Goal: Task Accomplishment & Management: Manage account settings

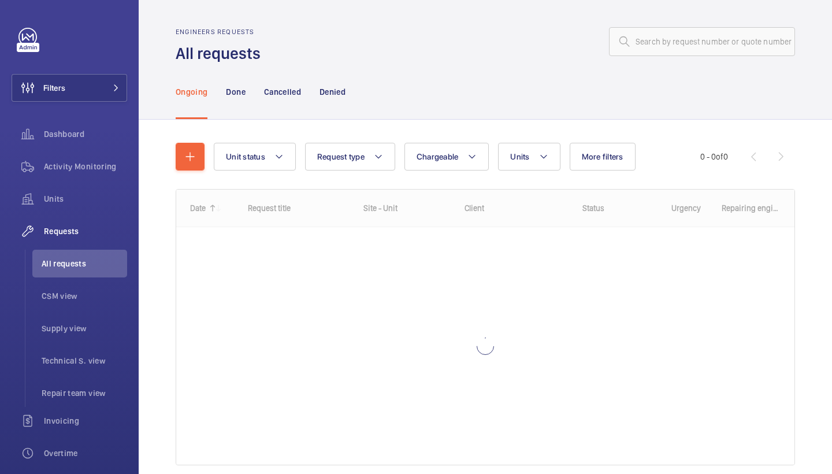
click at [701, 43] on input "text" at bounding box center [702, 41] width 186 height 29
type input "R25-10921"
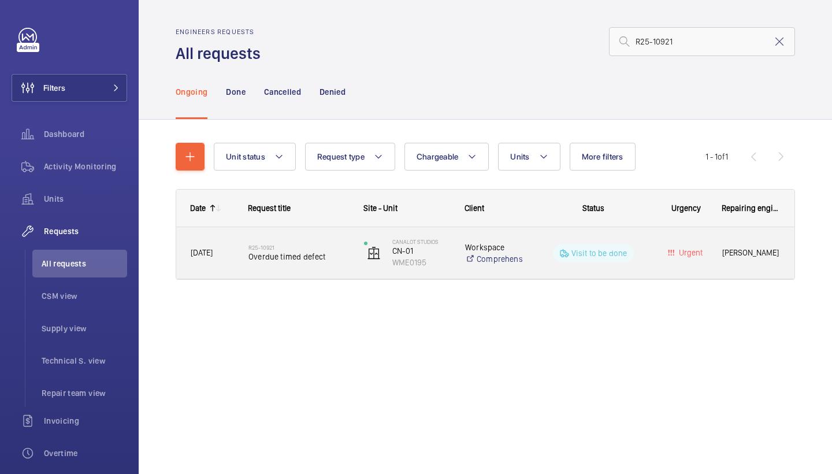
click at [295, 268] on div "R25-10921 Overdue timed defect" at bounding box center [298, 253] width 101 height 34
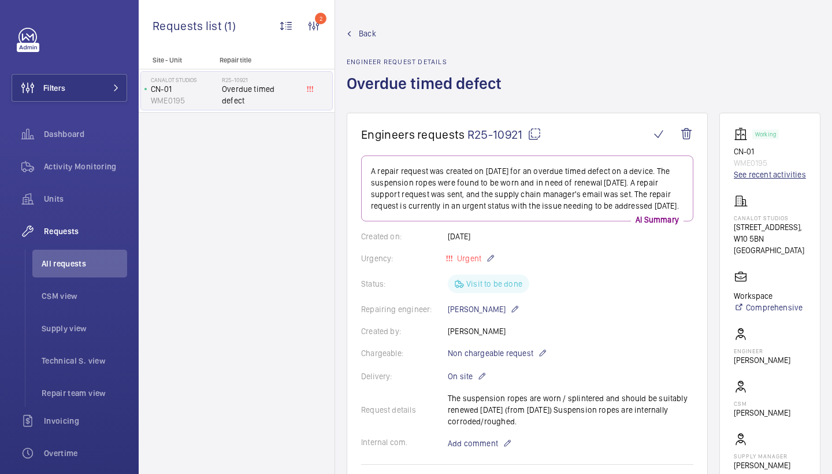
click at [763, 177] on link "See recent activities" at bounding box center [770, 175] width 72 height 12
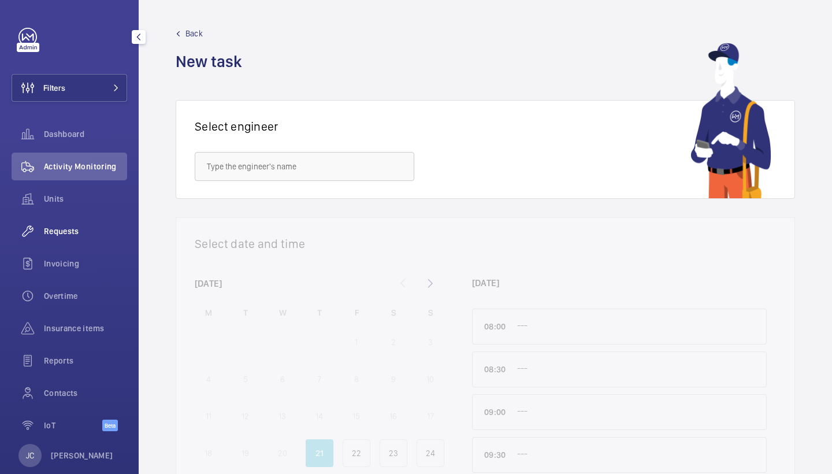
click at [98, 229] on span "Requests" at bounding box center [85, 231] width 83 height 12
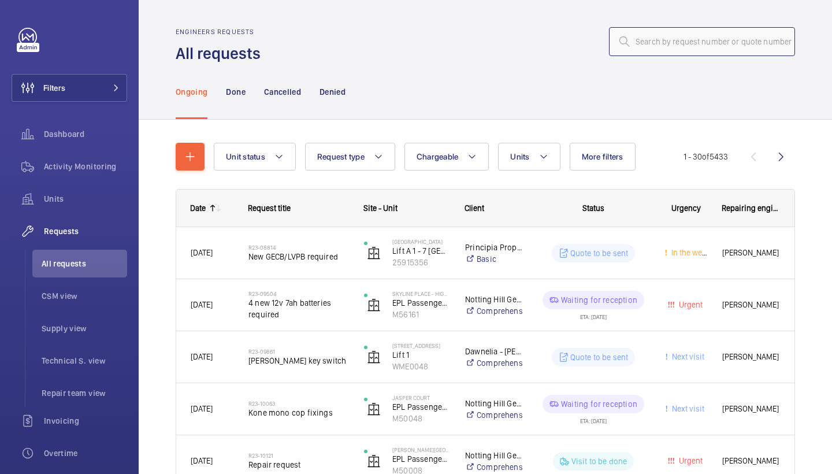
click at [746, 45] on input "text" at bounding box center [702, 41] width 186 height 29
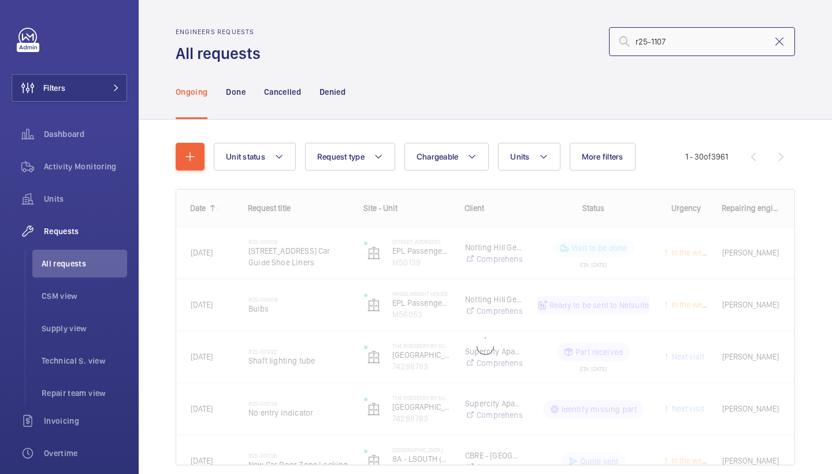
type input "r25-11073"
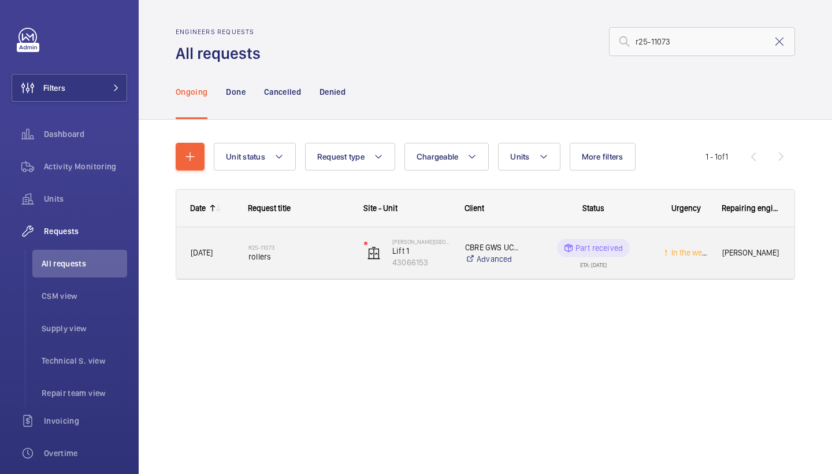
click at [325, 237] on div "R25-11073 rollers" at bounding box center [298, 253] width 101 height 34
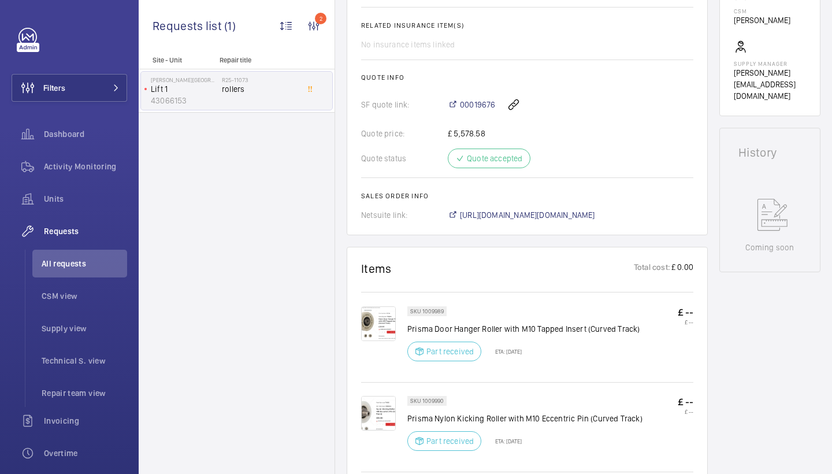
scroll to position [699, 0]
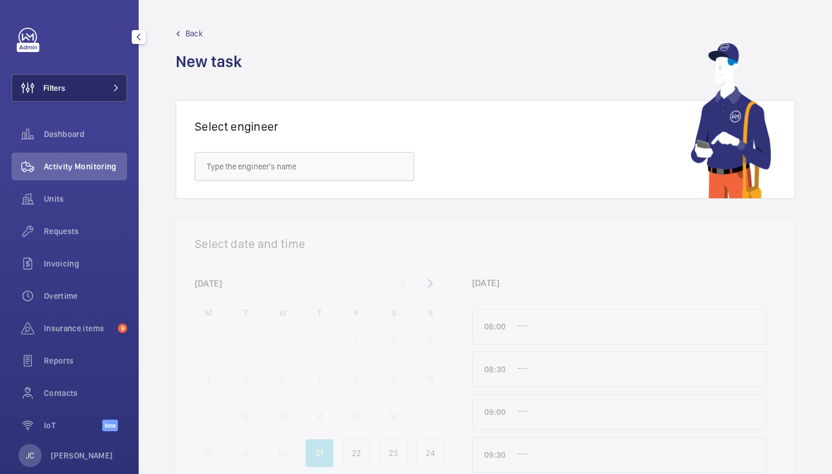
click at [124, 90] on button "Filters" at bounding box center [70, 88] width 116 height 28
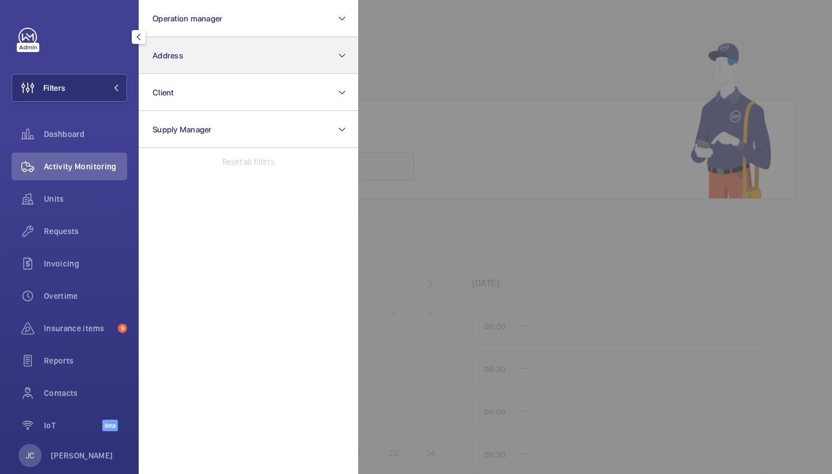
click at [188, 68] on button "Address" at bounding box center [249, 55] width 220 height 37
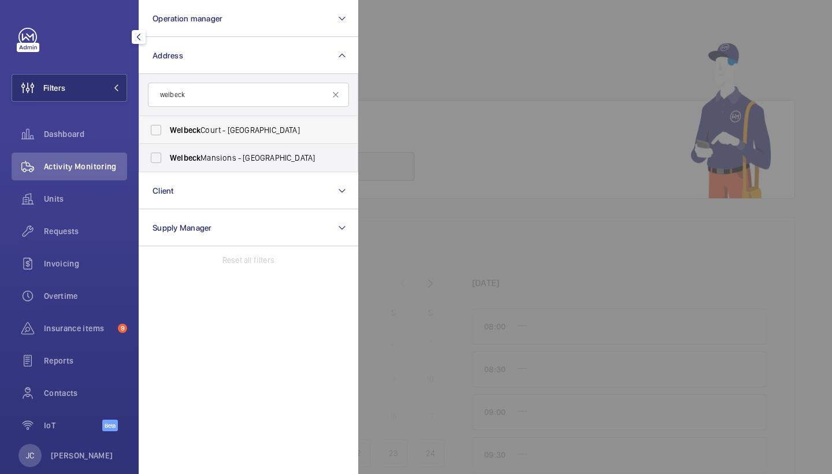
type input "welbeck"
click at [220, 128] on span "Welbeck Court - Addison Bridge Place, LONDON W14 8XW" at bounding box center [249, 130] width 159 height 12
click at [168, 128] on input "Welbeck Court - Addison Bridge Place, LONDON W14 8XW" at bounding box center [155, 129] width 23 height 23
checkbox input "true"
click at [82, 222] on div "Requests" at bounding box center [70, 231] width 116 height 28
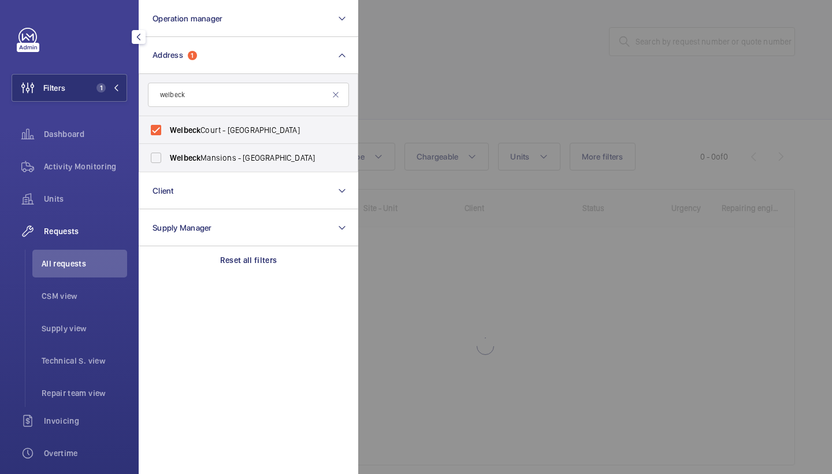
click at [468, 106] on div at bounding box center [774, 237] width 832 height 474
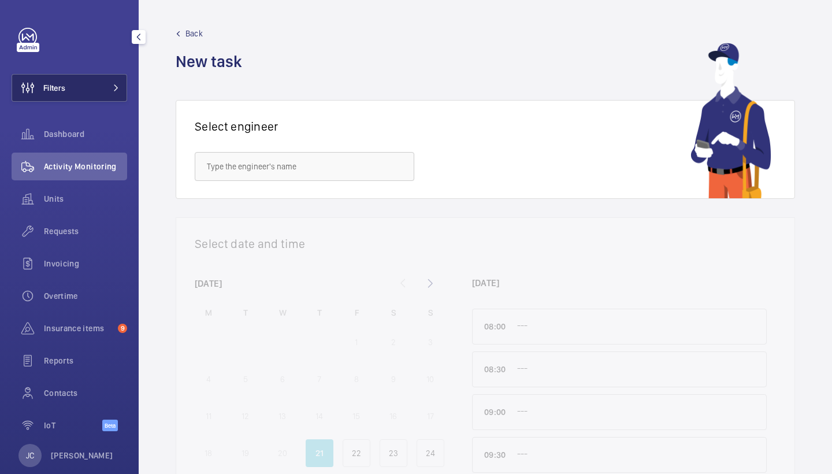
click at [96, 86] on button "Filters" at bounding box center [70, 88] width 116 height 28
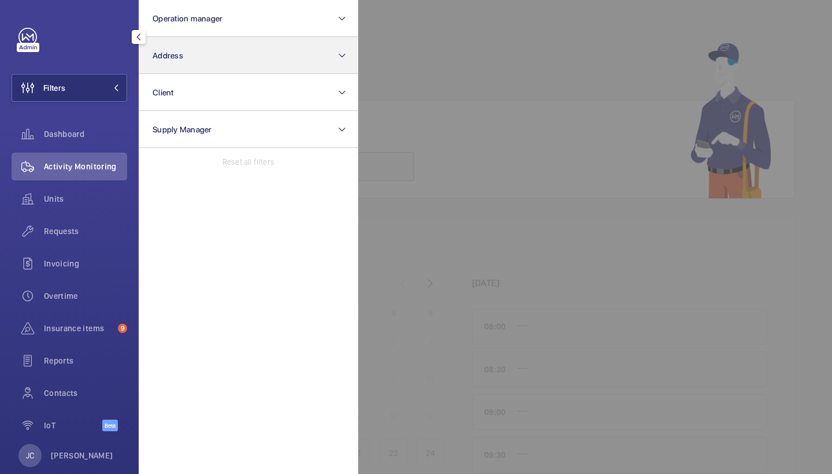
click at [218, 60] on button "Address" at bounding box center [249, 55] width 220 height 37
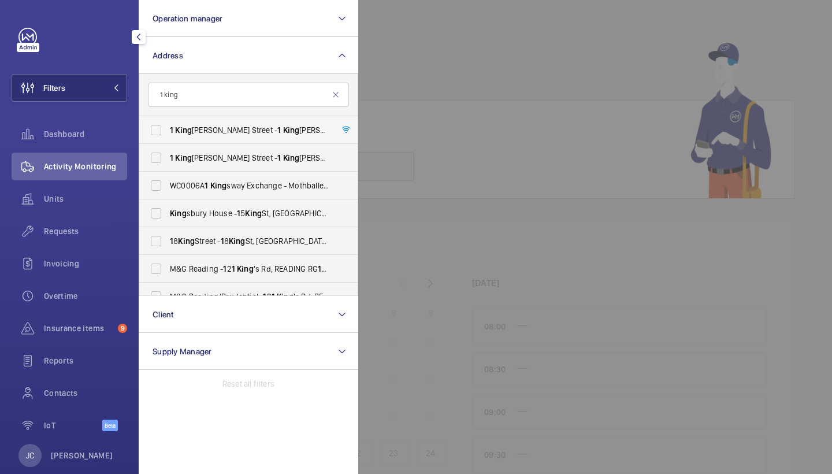
type input "1 king"
click at [254, 128] on span "[STREET_ADDRESS][PERSON_NAME][PERSON_NAME]" at bounding box center [249, 130] width 159 height 12
click at [168, 128] on input "1 King William Street - 1 King William Street, LONDON EC4N 7AR" at bounding box center [155, 129] width 23 height 23
checkbox input "true"
click at [242, 152] on span "1 King William Street - 1 King William Street, LONDON EC4N 7AR" at bounding box center [249, 158] width 159 height 12
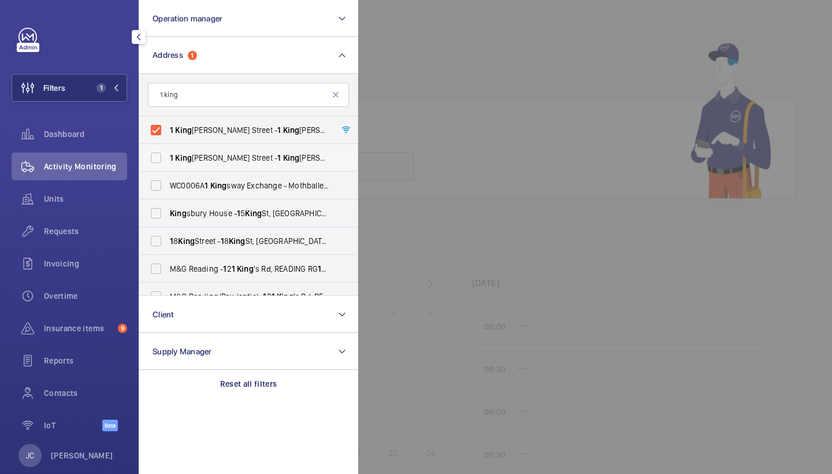
click at [168, 152] on input "1 King William Street - 1 King William Street, LONDON EC4N 7AR" at bounding box center [155, 157] width 23 height 23
checkbox input "true"
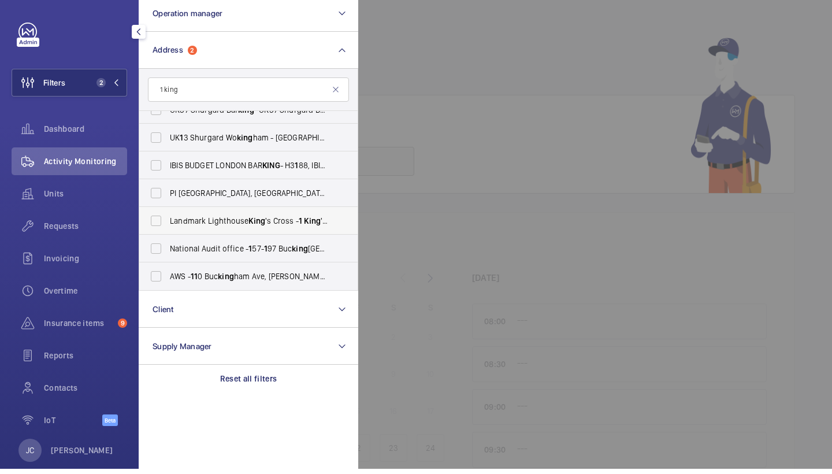
scroll to position [209, 0]
click at [70, 225] on span "Requests" at bounding box center [85, 231] width 83 height 12
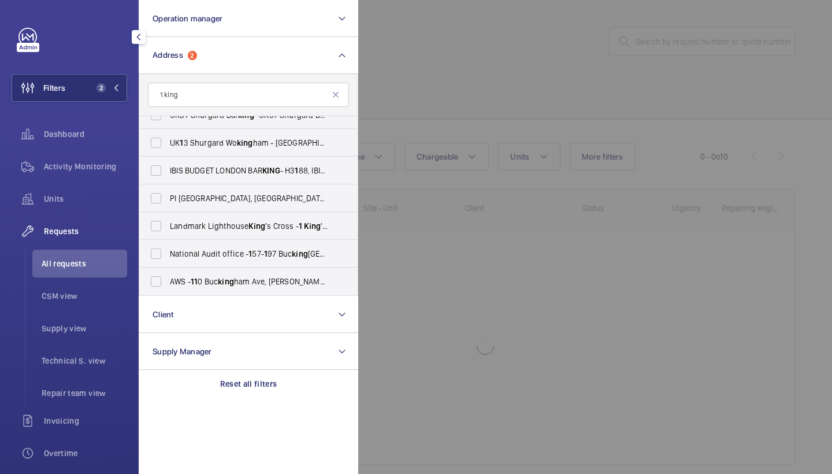
click at [419, 87] on div at bounding box center [774, 237] width 832 height 474
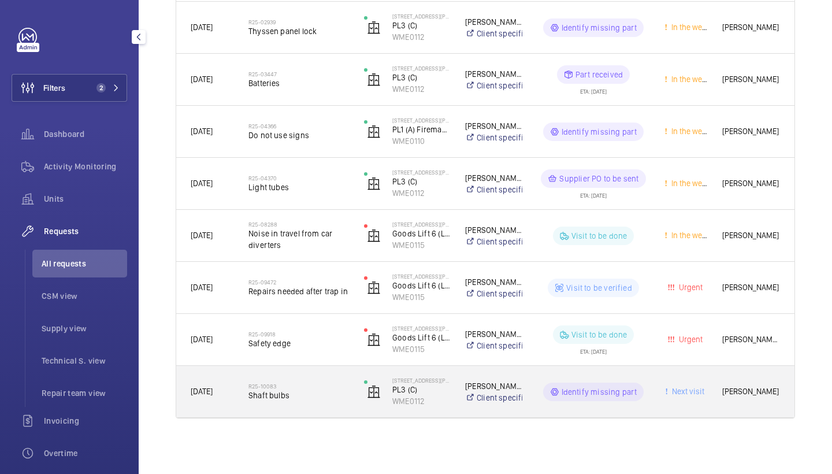
scroll to position [381, 0]
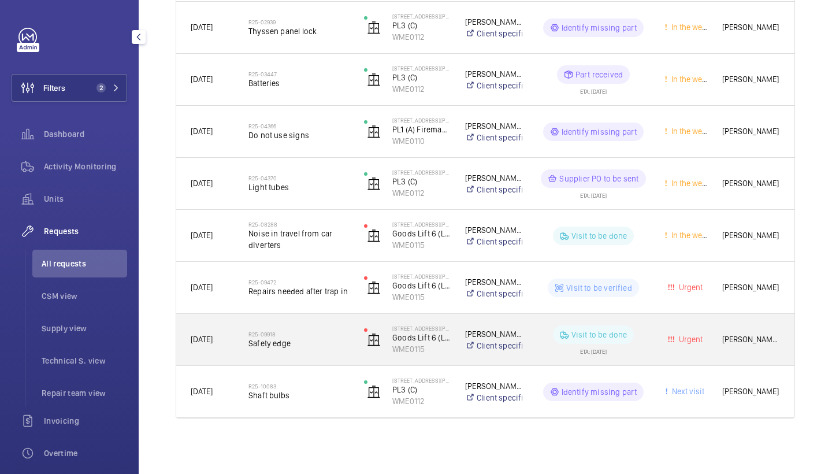
click at [276, 348] on span "Safety edge" at bounding box center [298, 343] width 101 height 12
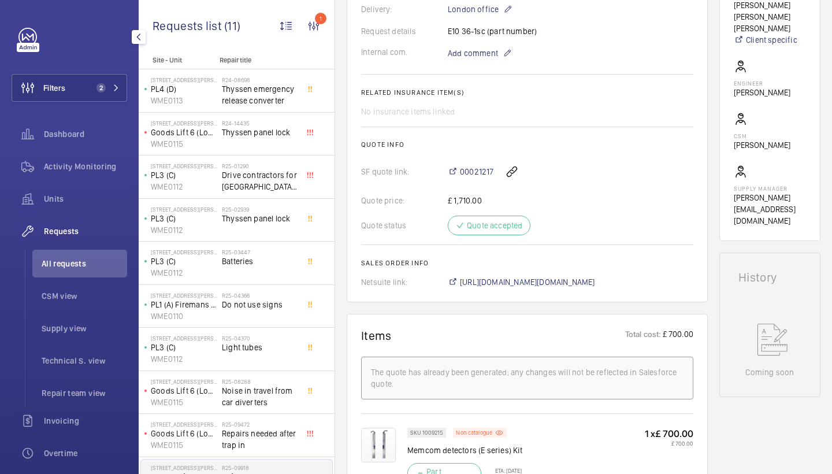
scroll to position [341, 0]
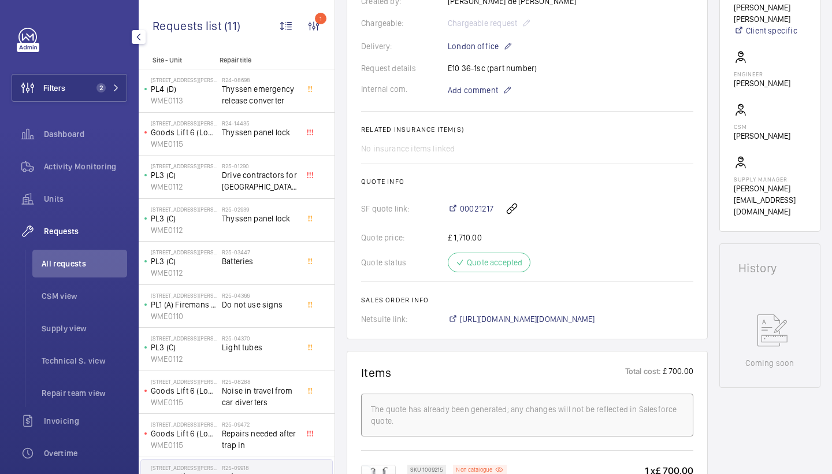
click at [475, 196] on div "00021217" at bounding box center [571, 209] width 246 height 28
click at [475, 209] on span "00021217" at bounding box center [477, 209] width 34 height 12
click at [514, 322] on span "https://6461500.app.netsuite.com/app/accounting/transactions/salesord.nl?id=287…" at bounding box center [527, 319] width 135 height 12
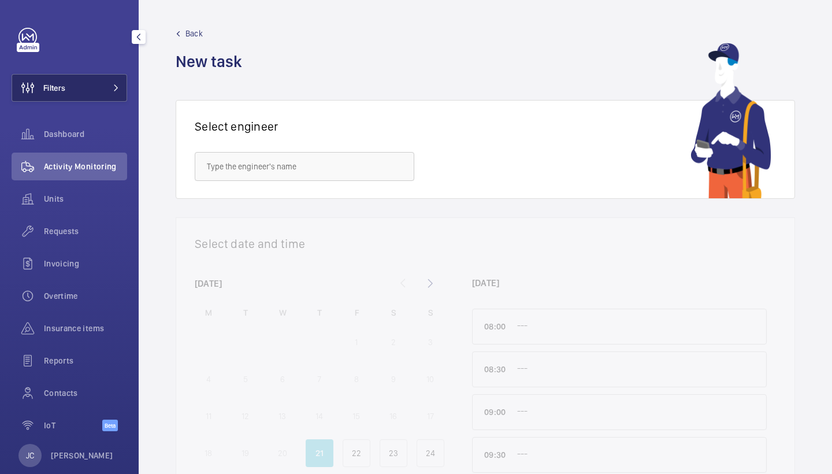
click at [90, 92] on button "Filters" at bounding box center [70, 88] width 116 height 28
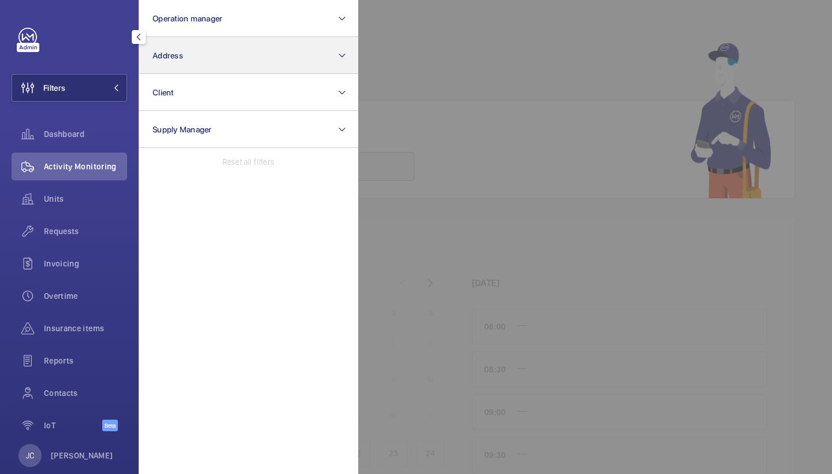
click at [165, 58] on span "Address" at bounding box center [168, 55] width 31 height 9
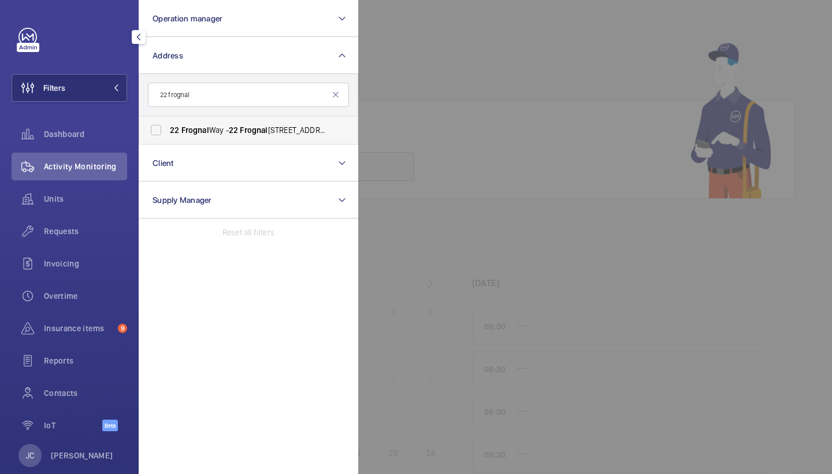
type input "22 frugal"
drag, startPoint x: 173, startPoint y: 117, endPoint x: 186, endPoint y: 136, distance: 23.2
click at [186, 136] on label "[STREET_ADDRESS]" at bounding box center [239, 130] width 201 height 28
click at [168, 136] on input "[STREET_ADDRESS]" at bounding box center [155, 129] width 23 height 23
checkbox input "true"
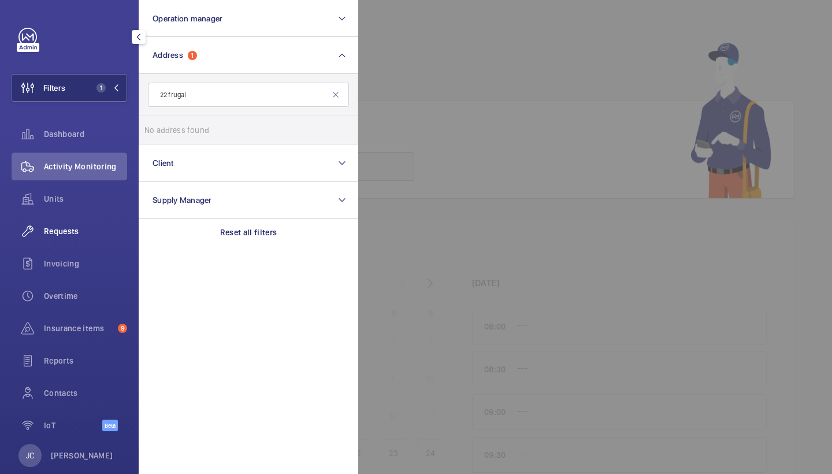
click at [87, 235] on span "Requests" at bounding box center [85, 231] width 83 height 12
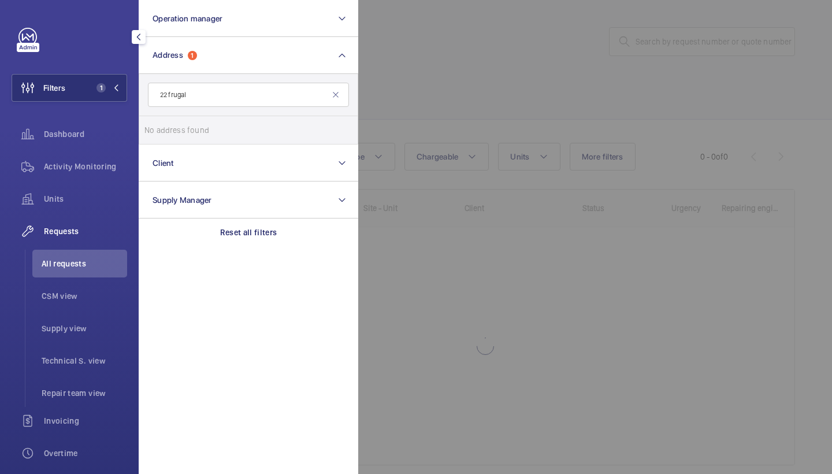
click at [493, 92] on div at bounding box center [774, 237] width 832 height 474
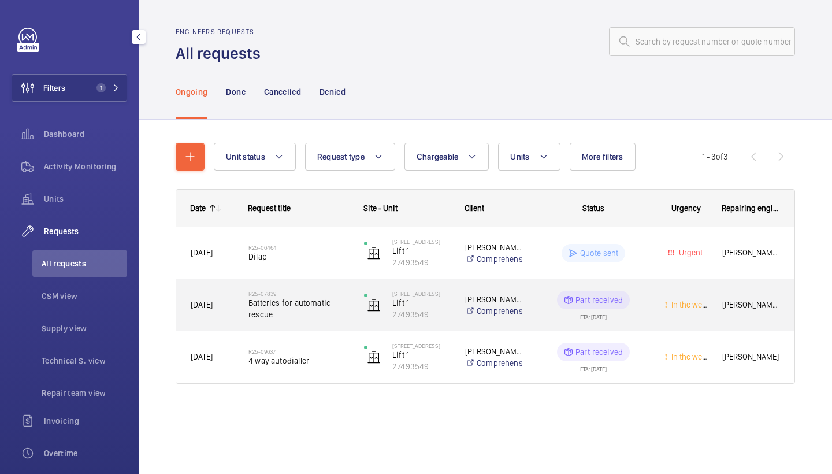
click at [300, 306] on span "Batteries for automatic rescue" at bounding box center [298, 308] width 101 height 23
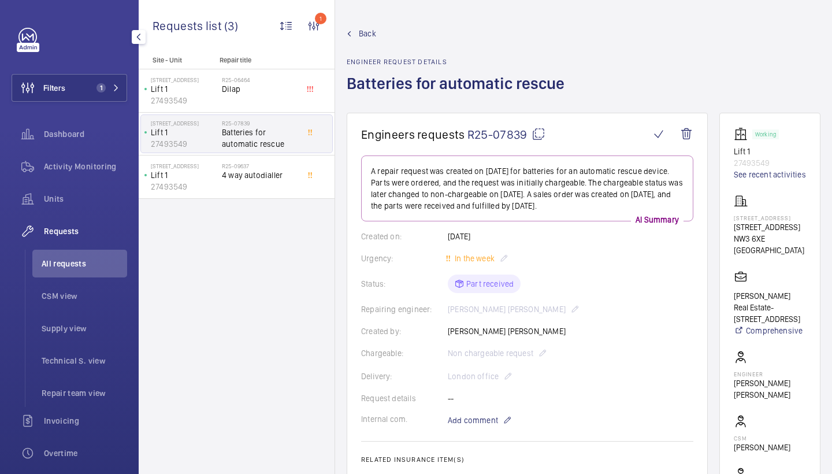
click at [362, 29] on span "Back" at bounding box center [367, 34] width 17 height 12
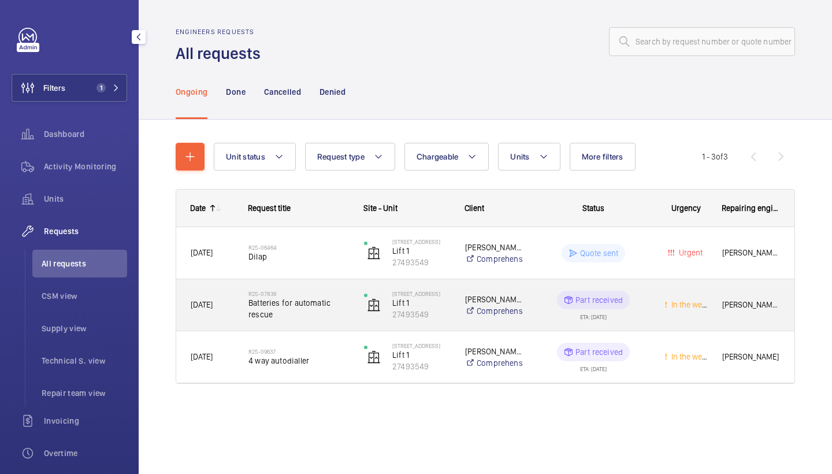
click at [307, 308] on span "Batteries for automatic rescue" at bounding box center [298, 308] width 101 height 23
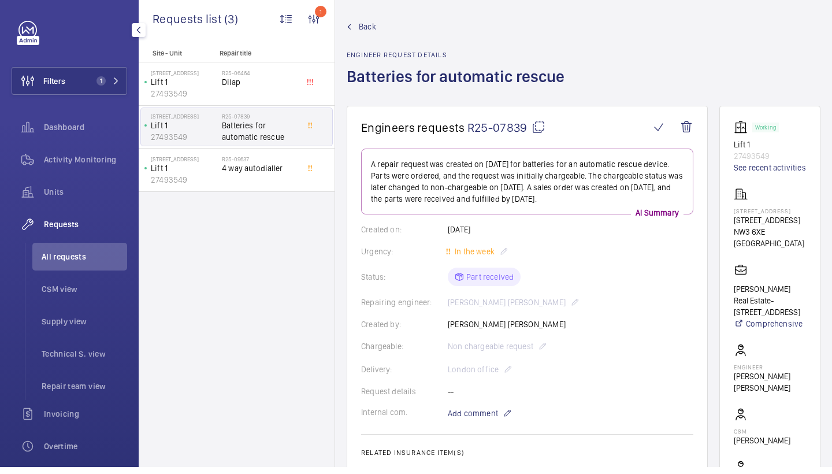
click at [541, 127] on mat-icon at bounding box center [539, 134] width 14 height 14
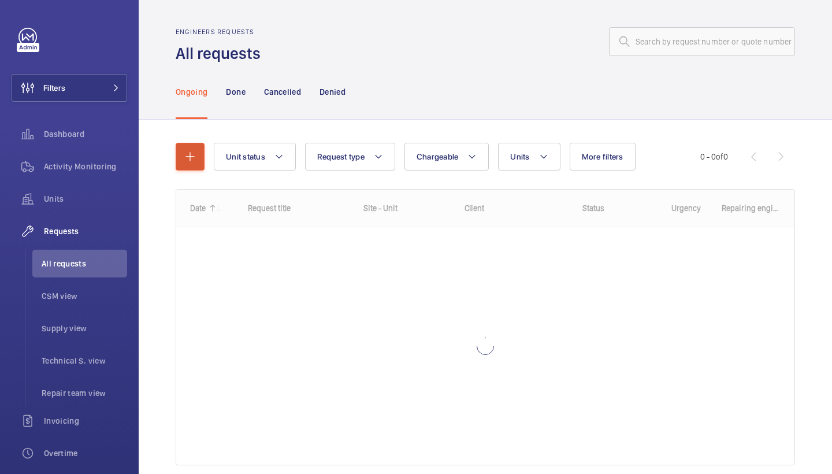
click at [186, 168] on button "button" at bounding box center [190, 157] width 29 height 28
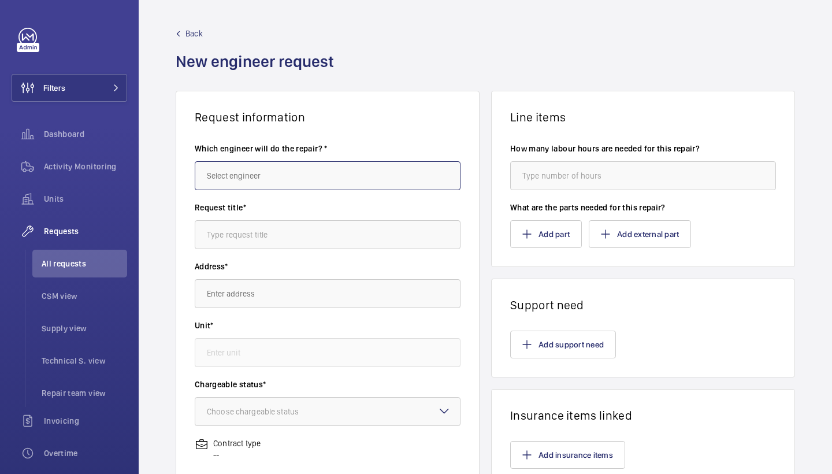
click at [225, 184] on input "text" at bounding box center [328, 175] width 266 height 29
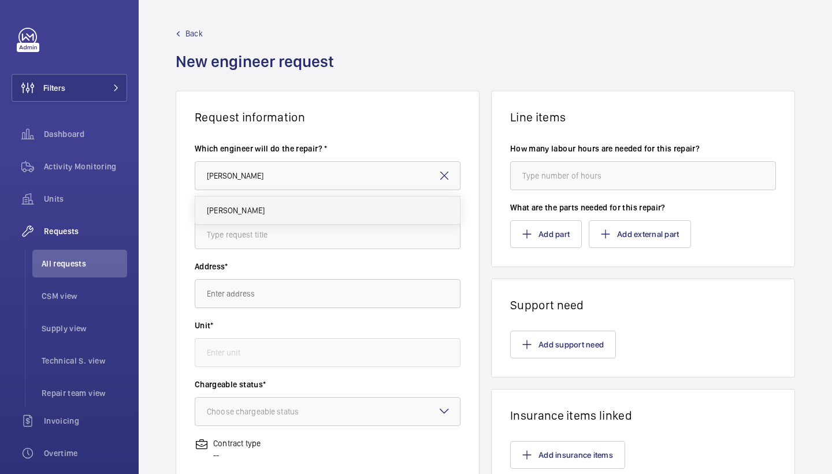
drag, startPoint x: 224, startPoint y: 194, endPoint x: 229, endPoint y: 214, distance: 20.7
click at [229, 214] on span "[PERSON_NAME]" at bounding box center [236, 211] width 58 height 12
type input "Keith"
click at [249, 237] on input "text" at bounding box center [328, 234] width 266 height 29
type input "batteries 2 men required"
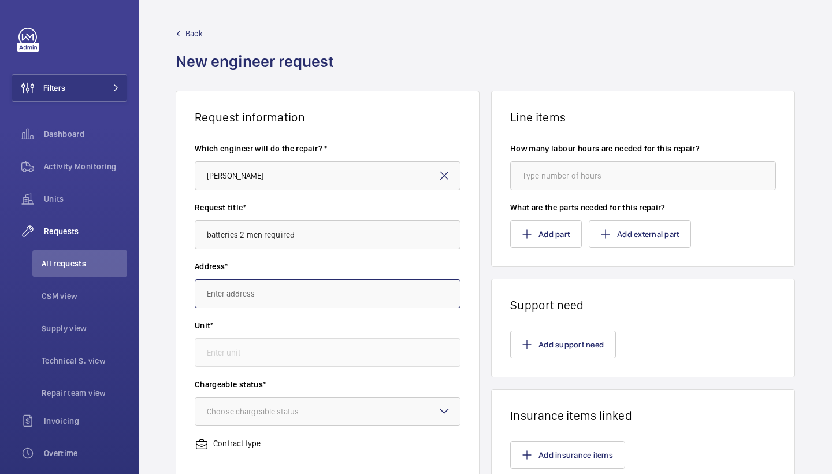
click at [246, 289] on input "text" at bounding box center [328, 293] width 266 height 29
drag, startPoint x: 246, startPoint y: 289, endPoint x: 296, endPoint y: 335, distance: 67.9
click at [296, 335] on wm-front-autocomplete-dropdown-select "Unit*" at bounding box center [328, 343] width 266 height 47
click at [299, 296] on input "22 frogs" at bounding box center [328, 293] width 266 height 29
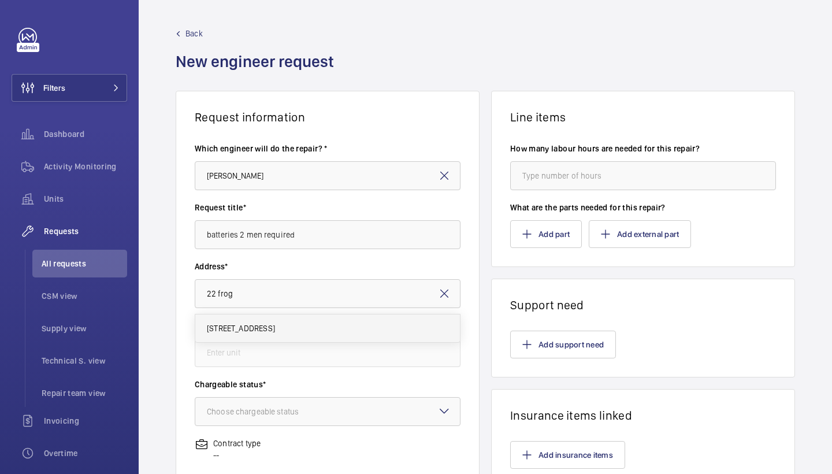
click at [275, 332] on span "22 Frognal Way 22 Frognal Way, NW3 6XE LONDON" at bounding box center [241, 328] width 68 height 12
type input "22 Frognal Way 22 Frognal Way, NW3 6XE LONDON"
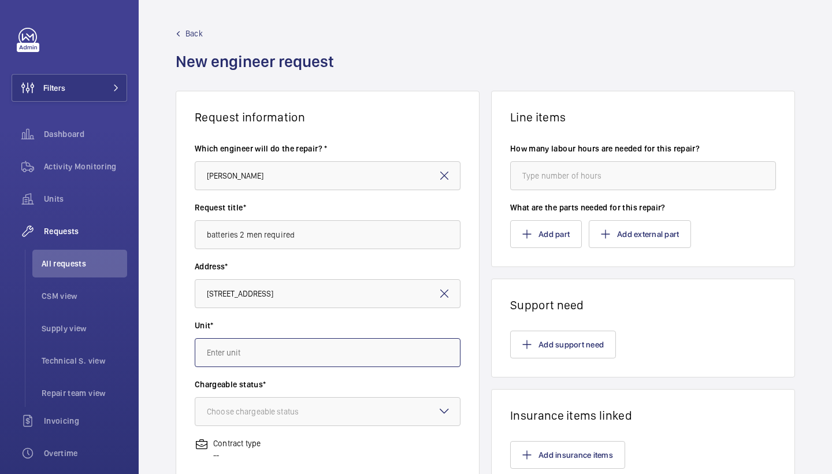
click at [273, 350] on input "text" at bounding box center [328, 352] width 266 height 29
click at [270, 401] on div "27493549 - Lift 1" at bounding box center [328, 387] width 266 height 29
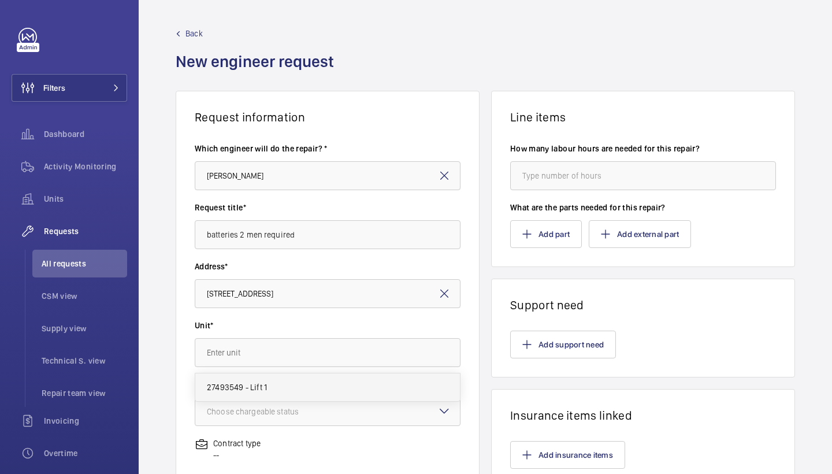
click at [272, 393] on mat-option "27493549 - Lift 1" at bounding box center [327, 387] width 265 height 28
type input "27493549 - Lift 1"
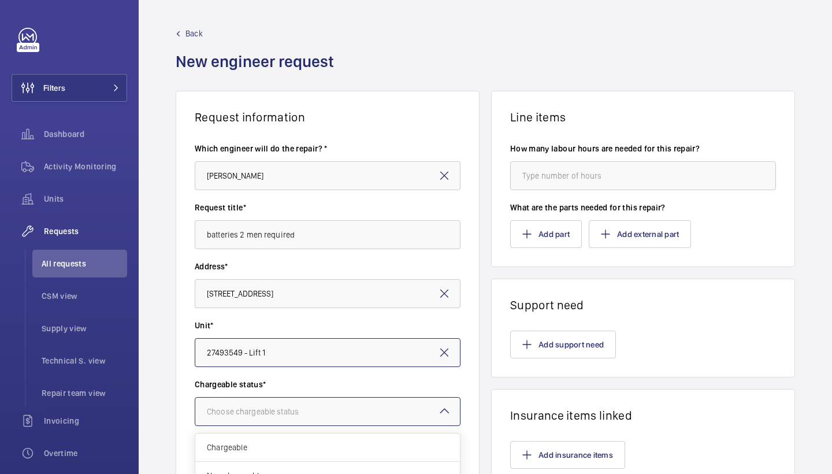
click at [272, 404] on div at bounding box center [327, 411] width 265 height 28
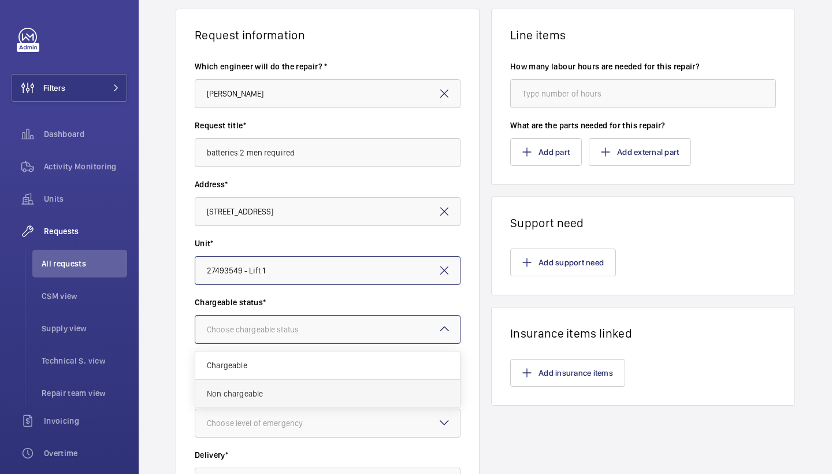
click at [287, 397] on span "Non chargeable" at bounding box center [328, 394] width 242 height 12
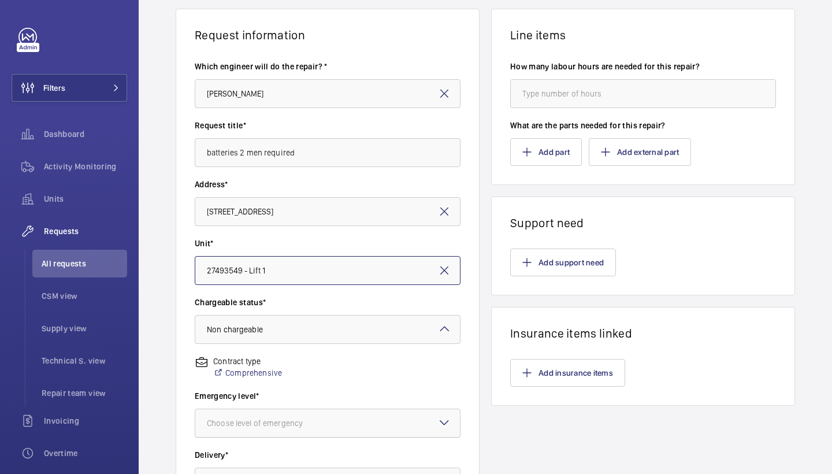
click at [299, 415] on div at bounding box center [327, 423] width 265 height 28
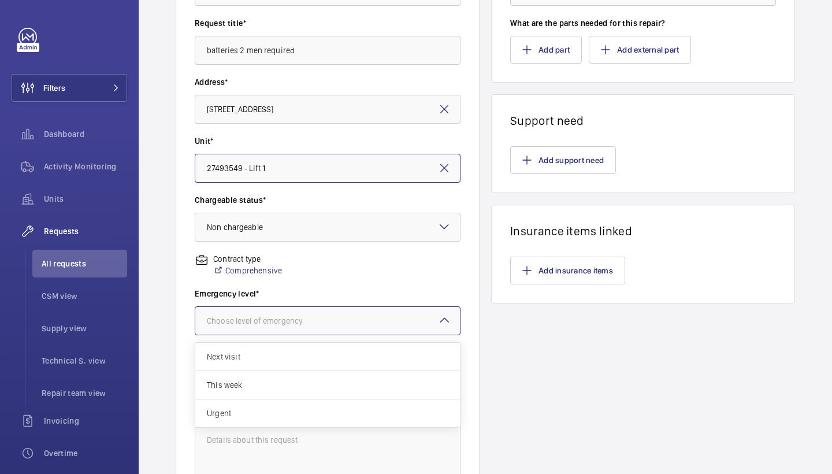
scroll to position [185, 0]
click at [284, 385] on span "This week" at bounding box center [328, 384] width 242 height 12
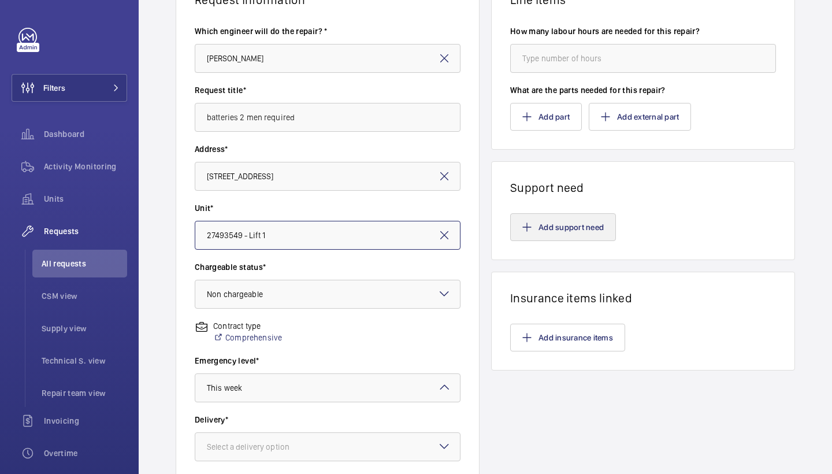
scroll to position [117, 0]
click at [556, 226] on button "Add support need" at bounding box center [563, 228] width 106 height 28
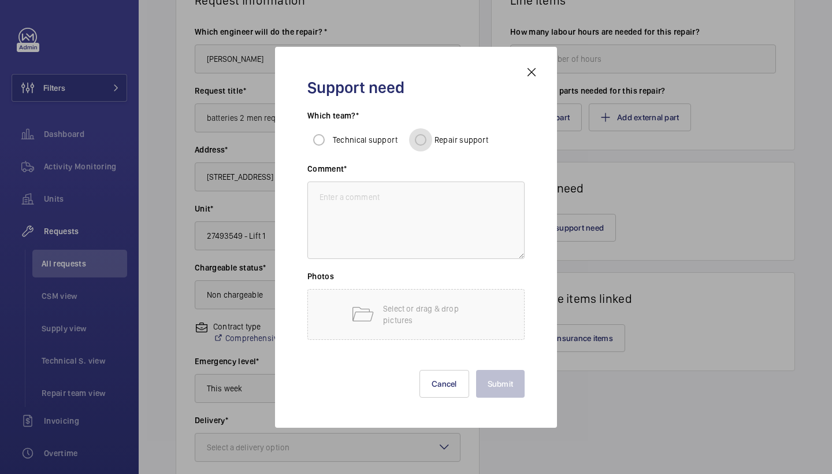
click at [425, 142] on input "Repair support" at bounding box center [420, 139] width 23 height 23
radio input "true"
click at [424, 214] on textarea at bounding box center [415, 219] width 217 height 77
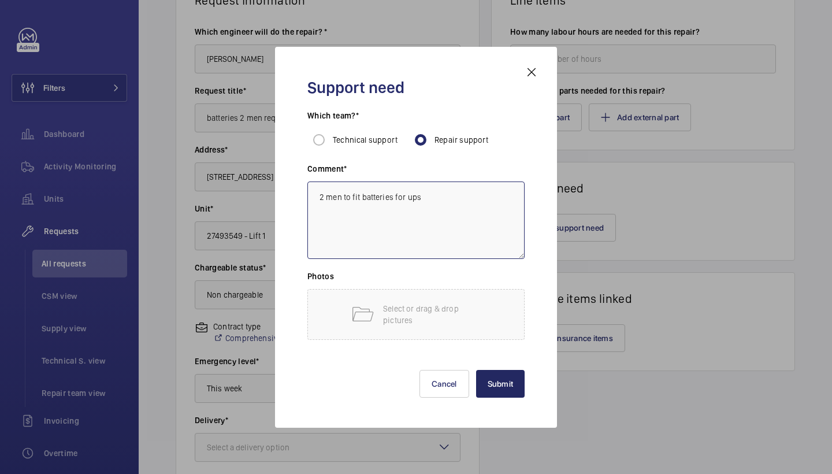
type textarea "2 men to fit batteries for ups"
click at [513, 377] on button "Submit" at bounding box center [500, 384] width 49 height 28
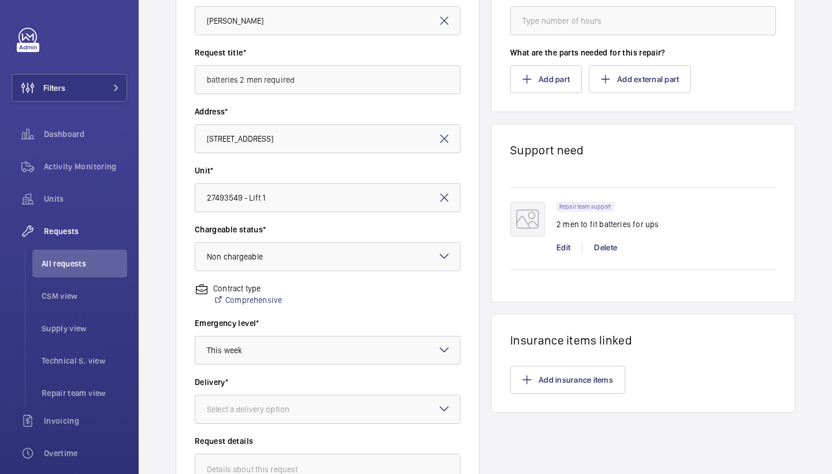
scroll to position [197, 0]
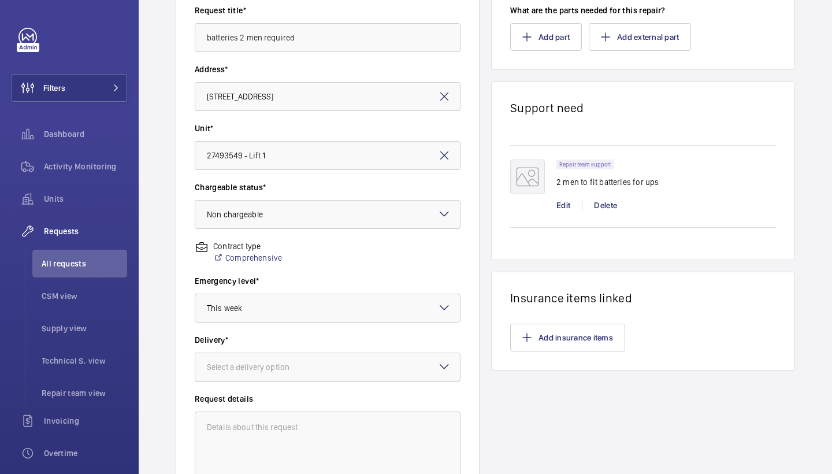
click at [322, 354] on div at bounding box center [327, 367] width 265 height 28
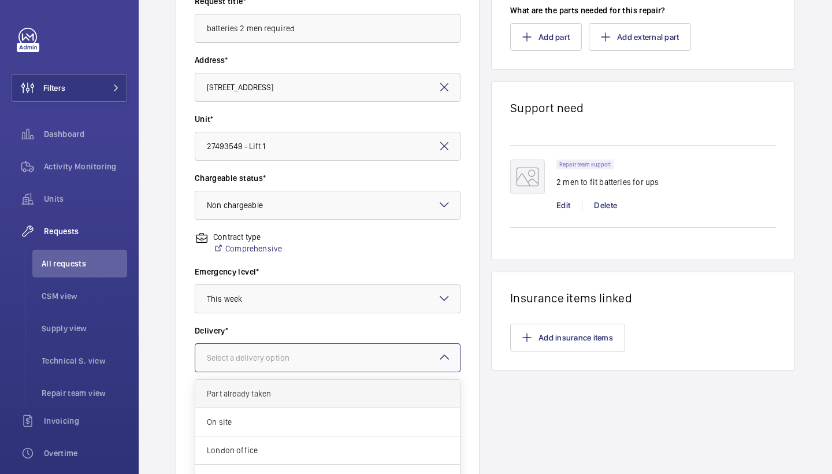
scroll to position [9, 0]
click at [307, 444] on div "London office" at bounding box center [327, 450] width 265 height 28
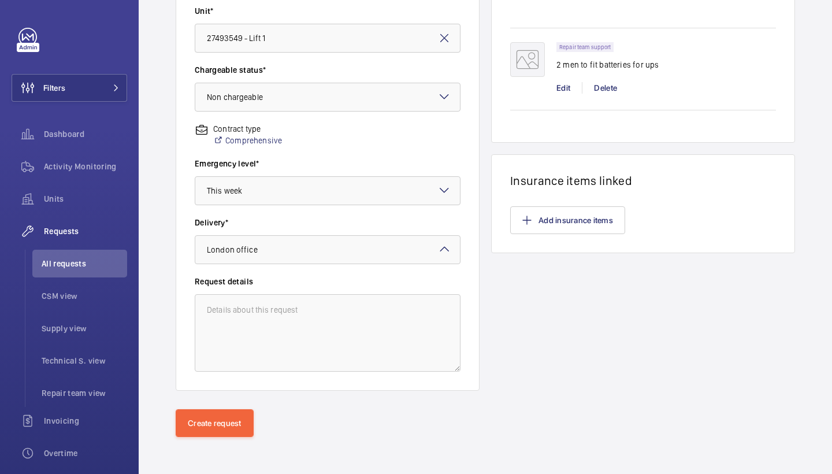
click at [226, 437] on div "Create request" at bounding box center [485, 441] width 693 height 65
click at [226, 422] on button "Create request" at bounding box center [215, 423] width 78 height 28
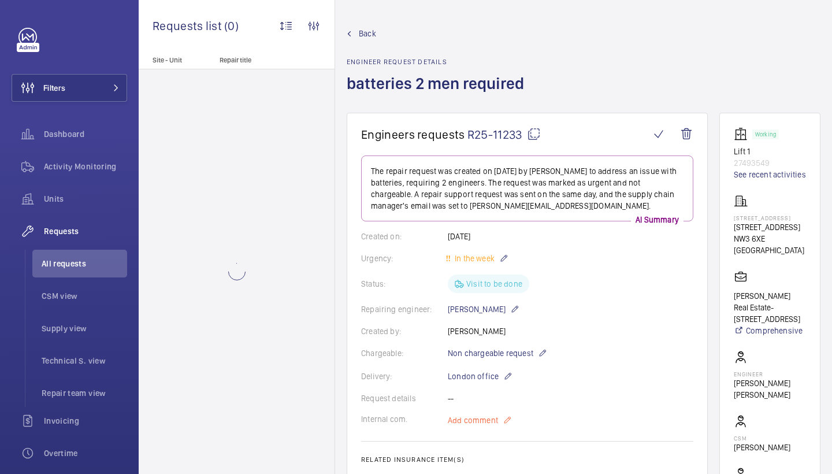
click at [476, 424] on span "Add comment" at bounding box center [473, 420] width 50 height 12
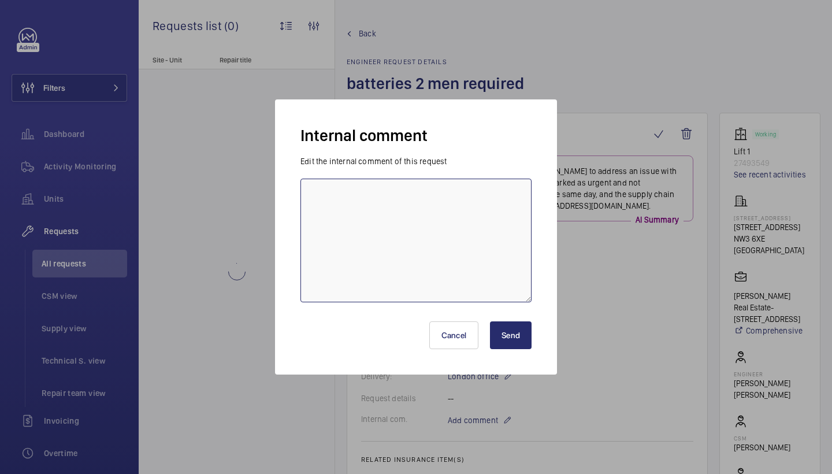
click at [429, 235] on textarea at bounding box center [415, 241] width 231 height 124
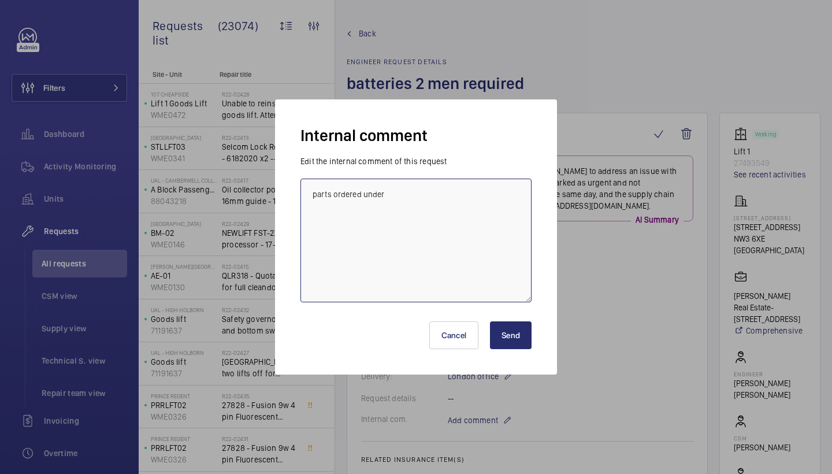
type textarea "parts ordered under R25-07839"
click at [501, 340] on button "Send" at bounding box center [511, 335] width 42 height 28
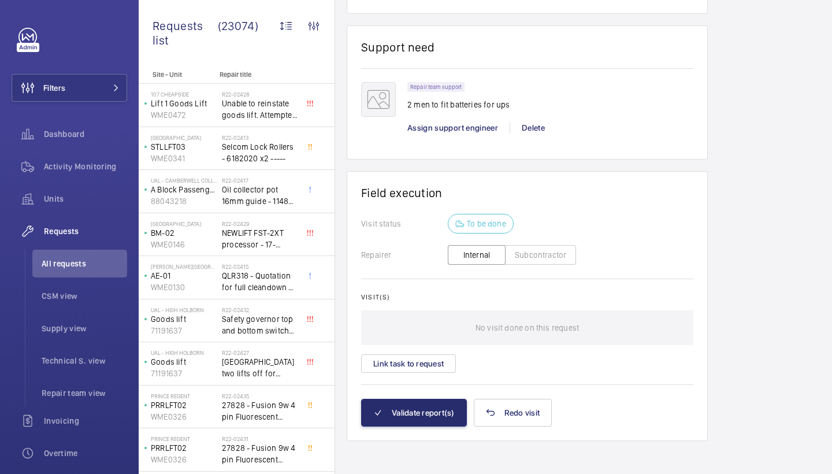
scroll to position [794, 0]
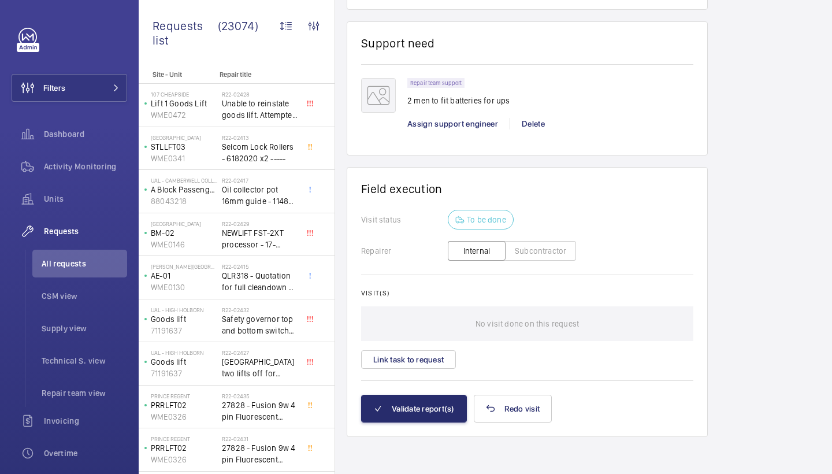
click at [425, 129] on div "Assign support engineer" at bounding box center [458, 124] width 102 height 12
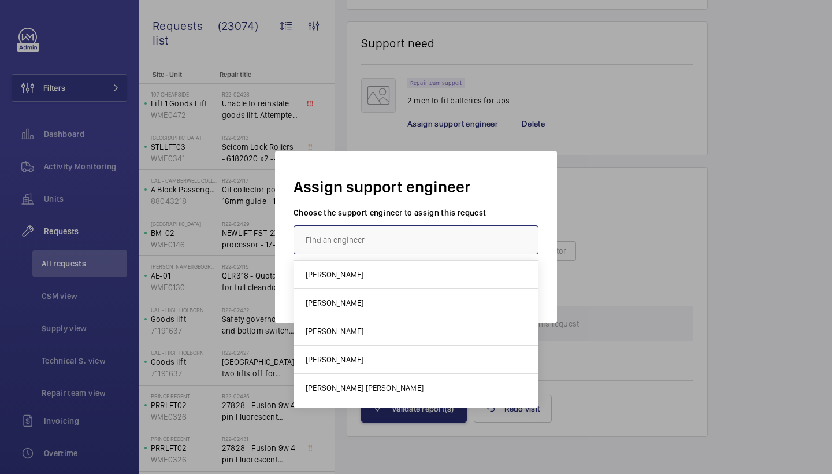
click at [343, 240] on input "text" at bounding box center [416, 239] width 245 height 29
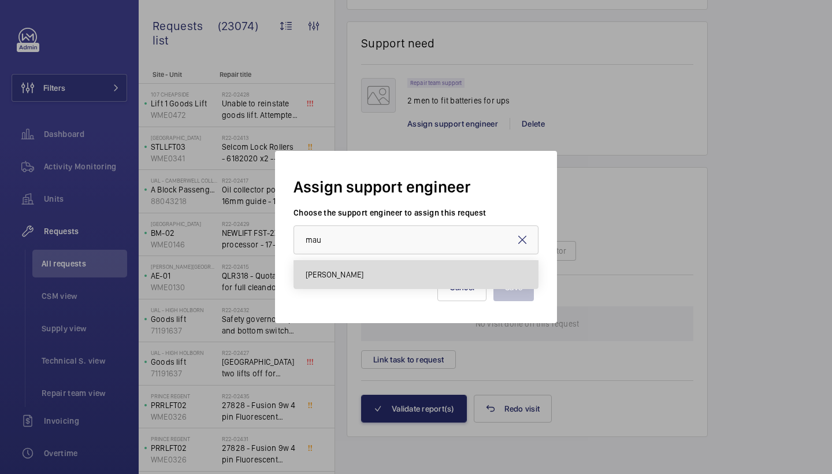
click at [328, 276] on span "[PERSON_NAME]" at bounding box center [335, 275] width 58 height 12
type input "[PERSON_NAME]"
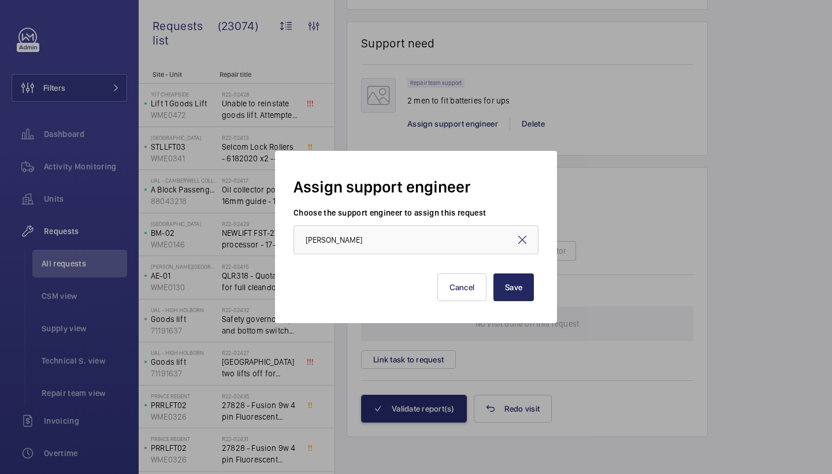
click at [496, 275] on button "Save" at bounding box center [513, 287] width 40 height 28
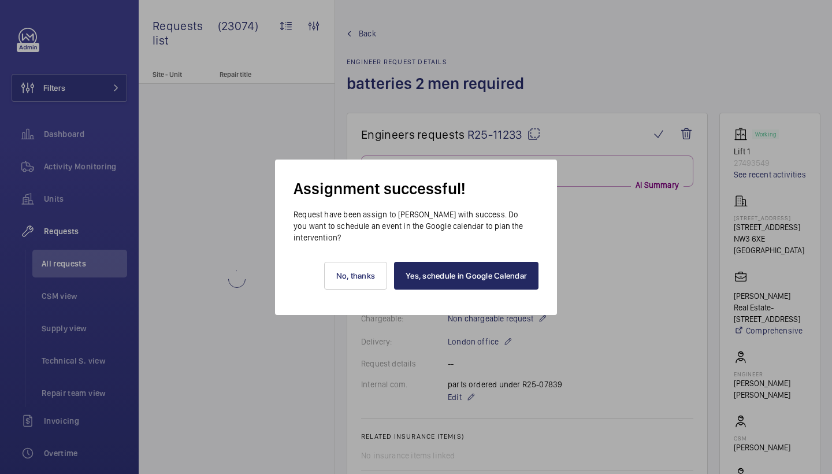
click at [448, 273] on link "Yes, schedule in Google Calendar" at bounding box center [466, 276] width 144 height 28
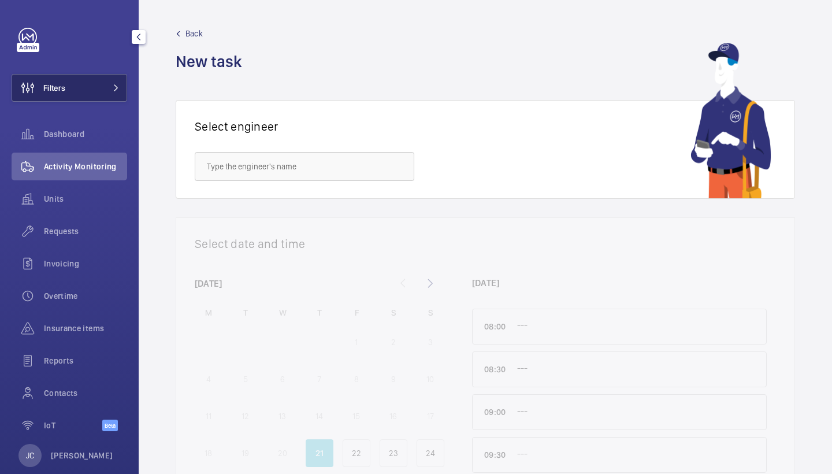
click at [69, 91] on button "Filters" at bounding box center [70, 88] width 116 height 28
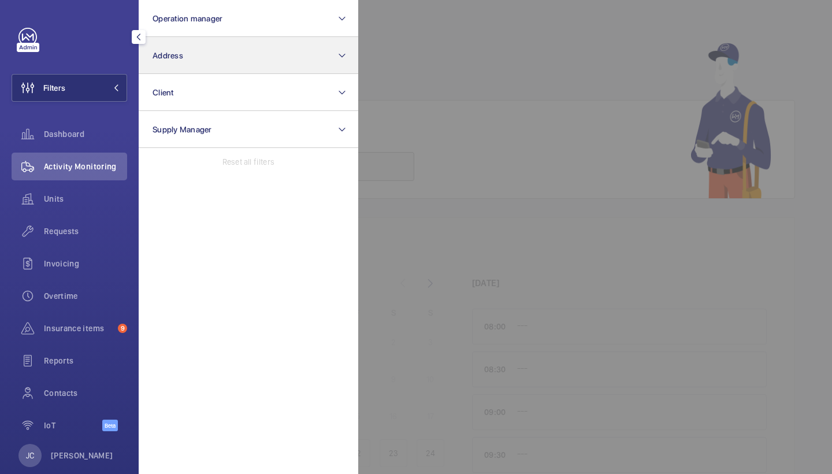
click at [176, 66] on button "Address" at bounding box center [249, 55] width 220 height 37
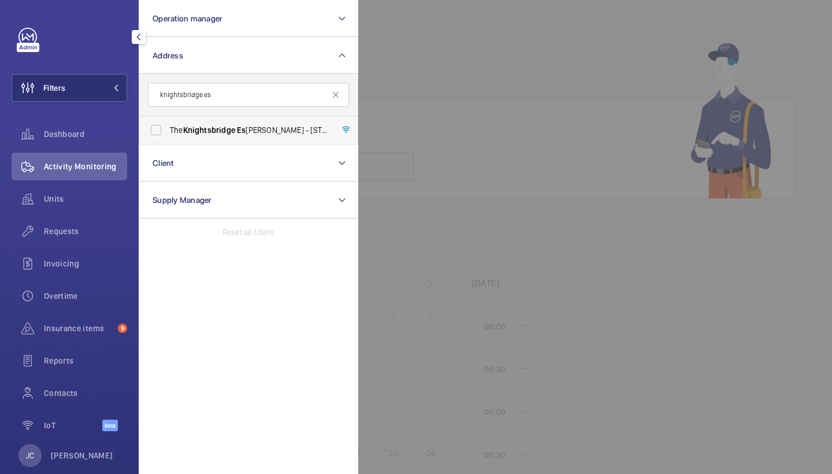
type input "knightsbridge es"
click at [286, 142] on label "The Knightsbridge [PERSON_NAME] - [STREET_ADDRESS]" at bounding box center [239, 130] width 201 height 28
click at [168, 142] on input "The Knightsbridge [PERSON_NAME] - [STREET_ADDRESS]" at bounding box center [155, 129] width 23 height 23
checkbox input "true"
click at [88, 233] on span "Requests" at bounding box center [85, 231] width 83 height 12
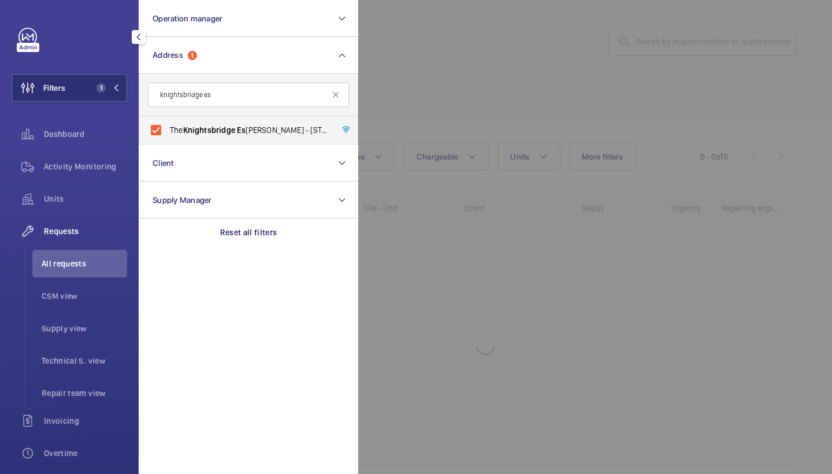
click at [591, 94] on div at bounding box center [774, 237] width 832 height 474
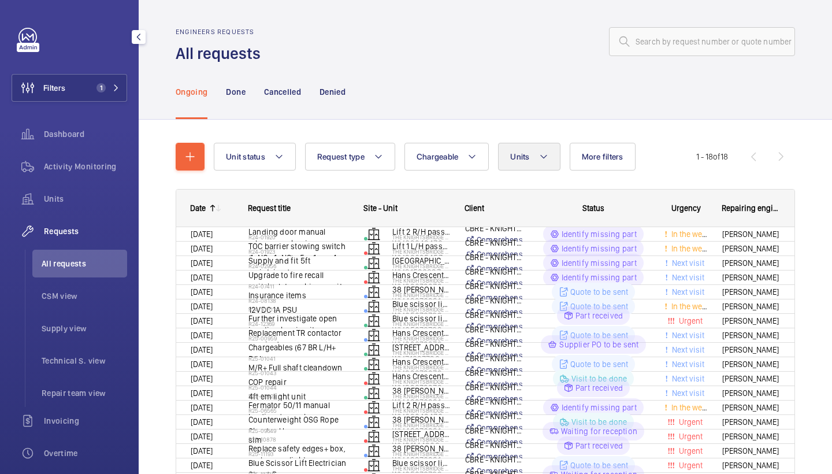
click at [533, 154] on button "Units" at bounding box center [529, 157] width 62 height 28
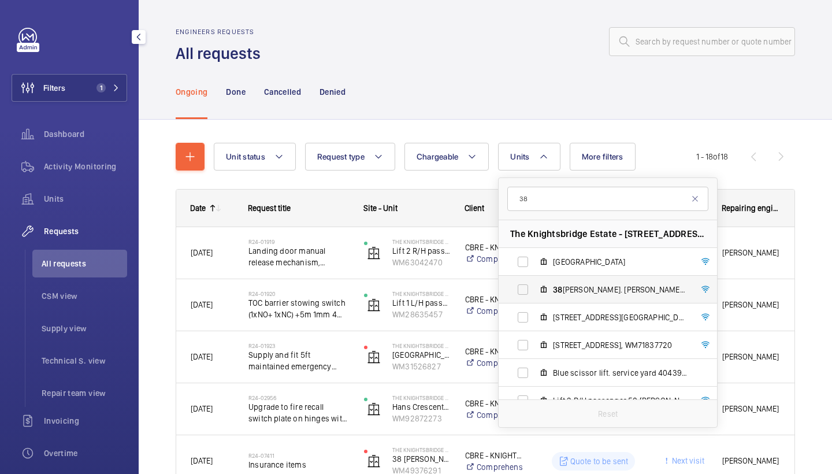
type input "38"
click at [570, 280] on label "38 [PERSON_NAME]. [PERSON_NAME] AL1, WM49376291" at bounding box center [599, 290] width 200 height 28
click at [534, 280] on input "38 [PERSON_NAME]. [PERSON_NAME] AL1, WM49376291" at bounding box center [522, 289] width 23 height 23
checkbox input "true"
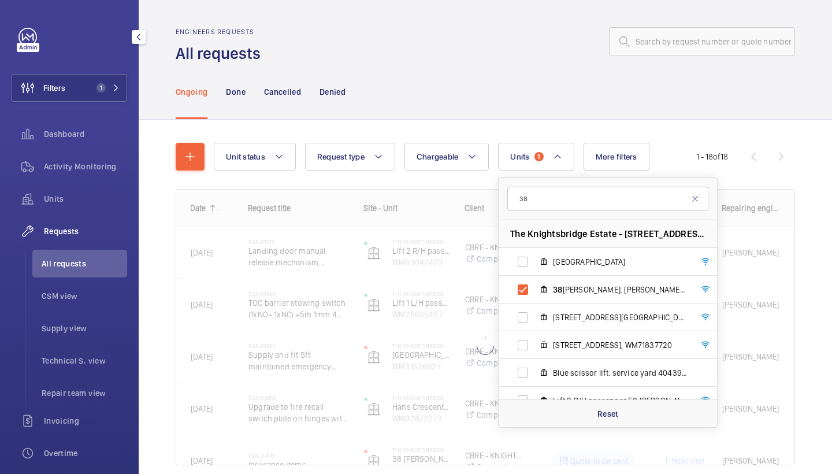
click at [536, 60] on div "Engineers requests All requests" at bounding box center [485, 46] width 619 height 36
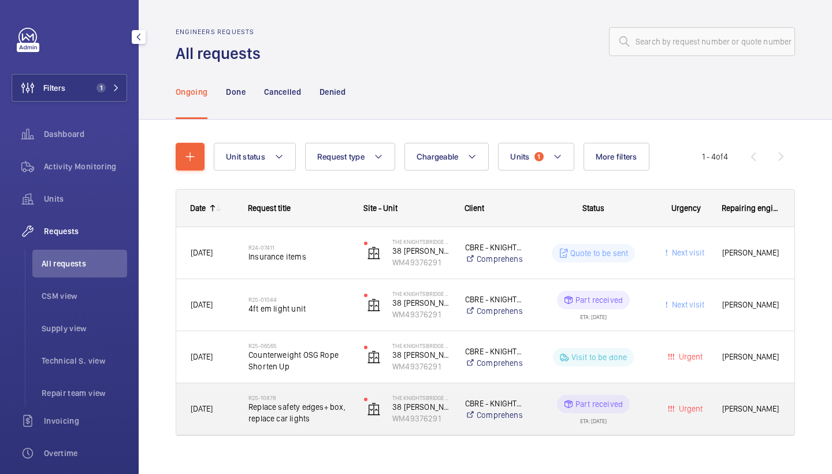
click at [313, 402] on span "Replace safety edges+ box, replace car lights" at bounding box center [298, 412] width 101 height 23
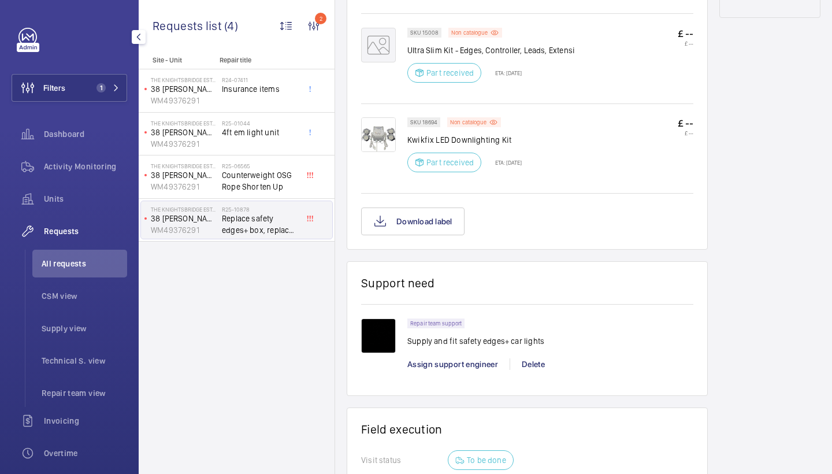
scroll to position [675, 0]
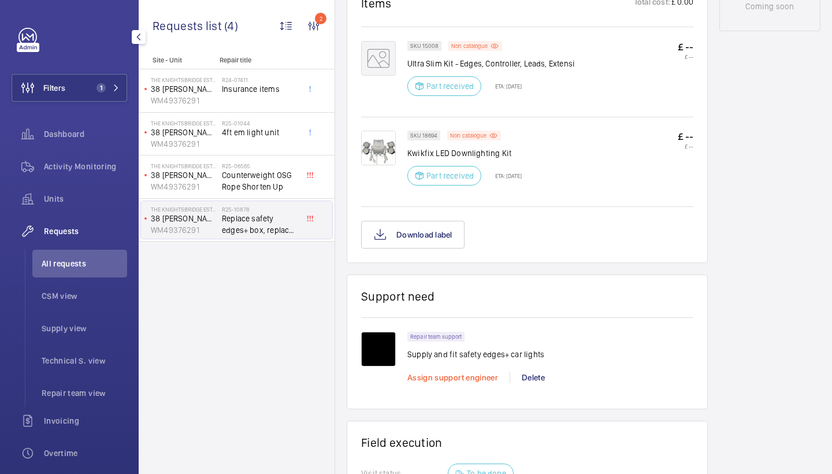
click at [484, 378] on span "Assign support engineer" at bounding box center [452, 377] width 91 height 9
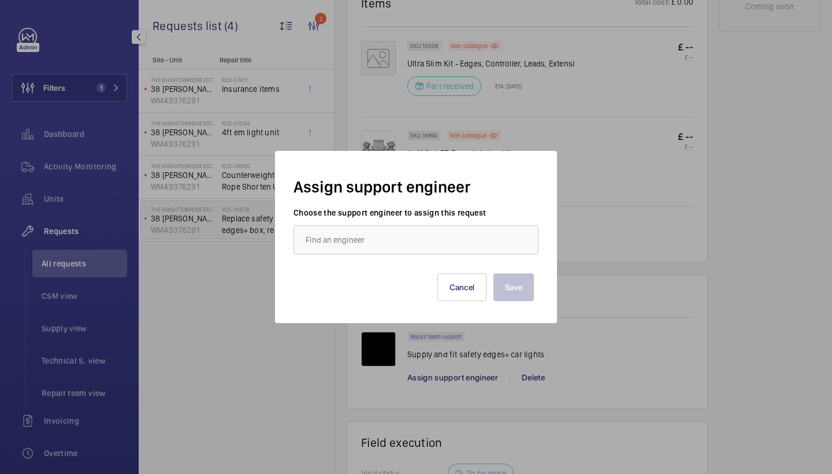
click at [385, 257] on div "Save Cancel" at bounding box center [416, 278] width 236 height 46
click at [385, 250] on input "text" at bounding box center [416, 239] width 245 height 29
type input "a"
drag, startPoint x: 399, startPoint y: 279, endPoint x: 406, endPoint y: 276, distance: 7.5
click at [391, 276] on mat-option "[PERSON_NAME]" at bounding box center [416, 275] width 244 height 28
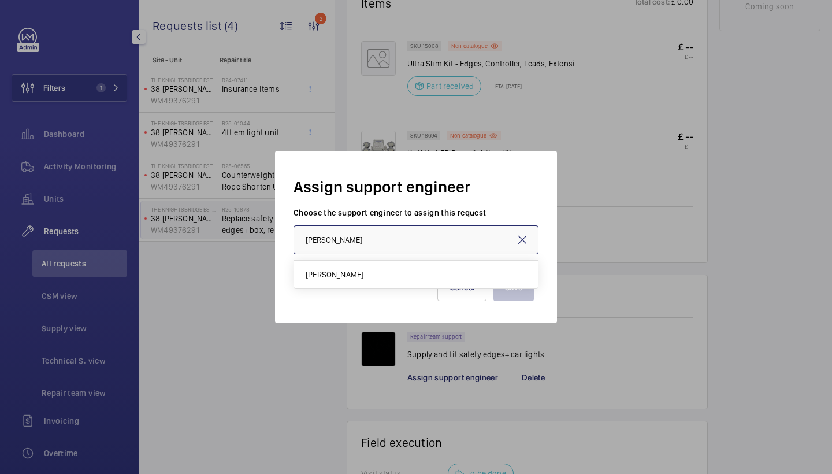
type input "[PERSON_NAME]"
click at [504, 279] on button "Save" at bounding box center [513, 287] width 40 height 28
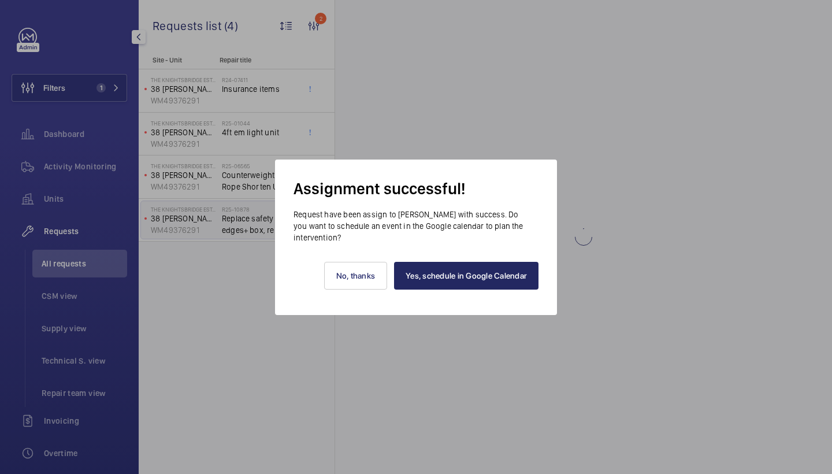
click at [481, 278] on link "Yes, schedule in Google Calendar" at bounding box center [466, 276] width 144 height 28
